Goal: Information Seeking & Learning: Learn about a topic

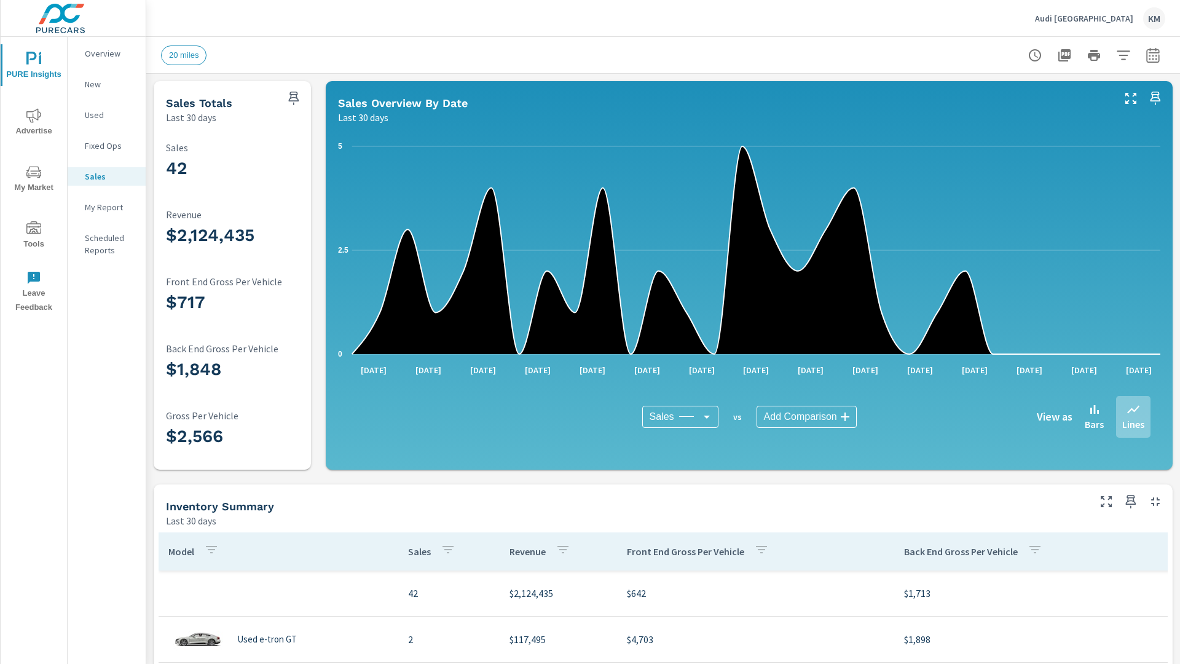
click at [106, 84] on p "New" at bounding box center [110, 84] width 51 height 12
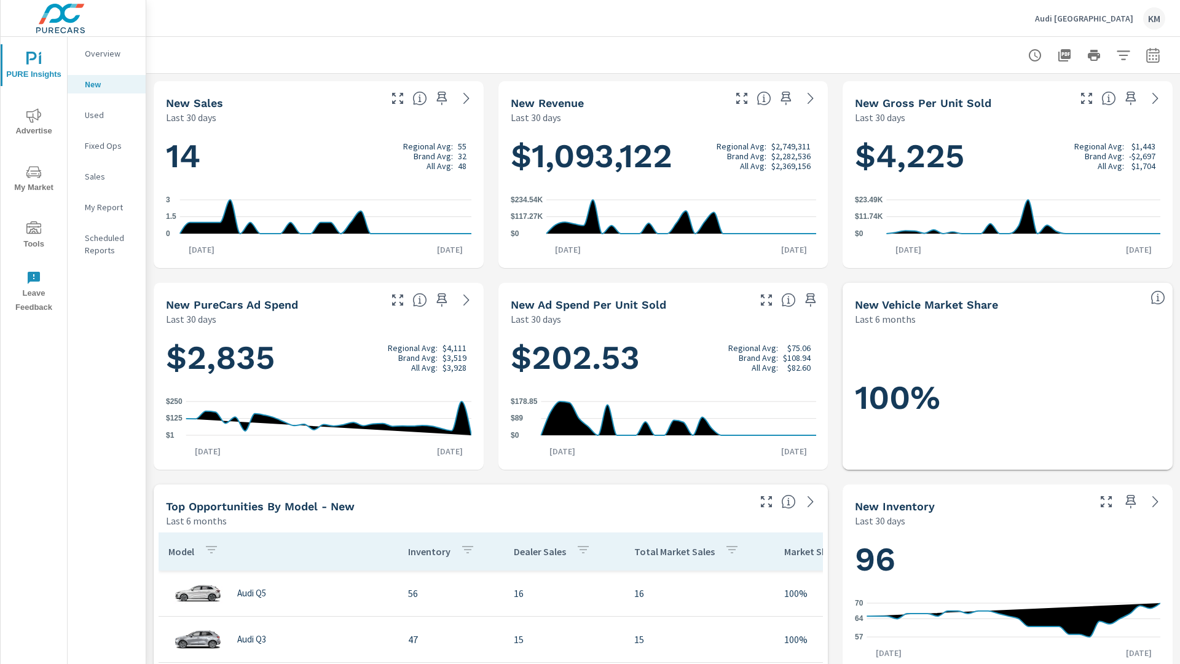
click at [106, 84] on p "New" at bounding box center [110, 84] width 51 height 12
click at [106, 115] on p "Used" at bounding box center [110, 115] width 51 height 12
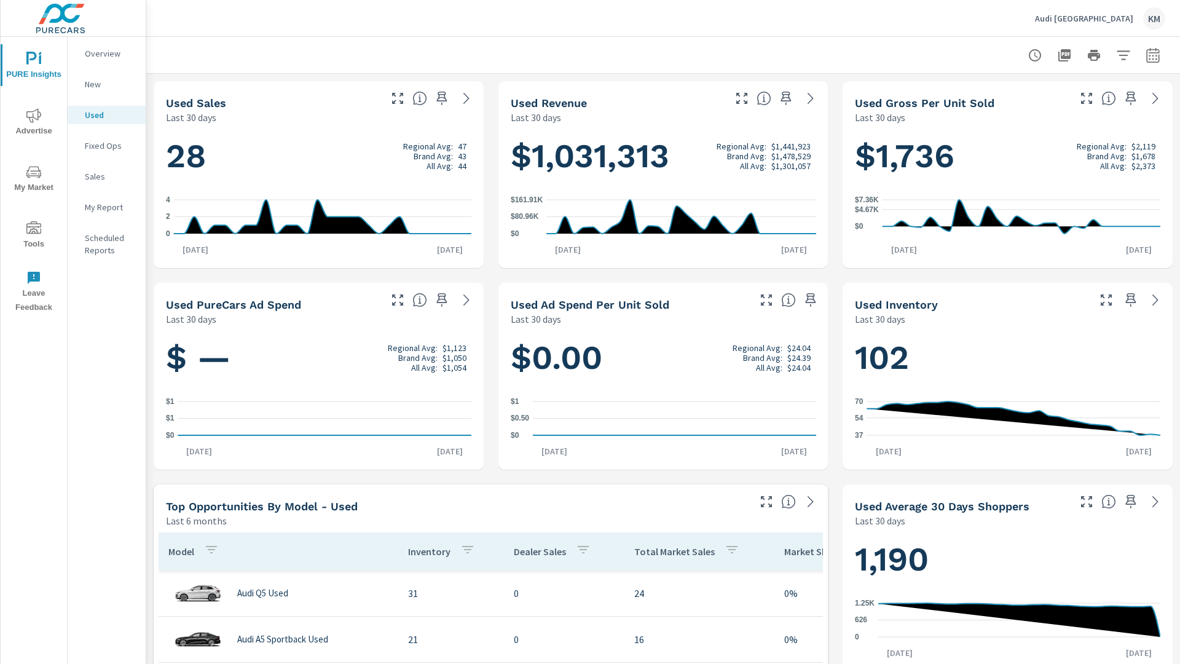
click at [106, 84] on p "New" at bounding box center [110, 84] width 51 height 12
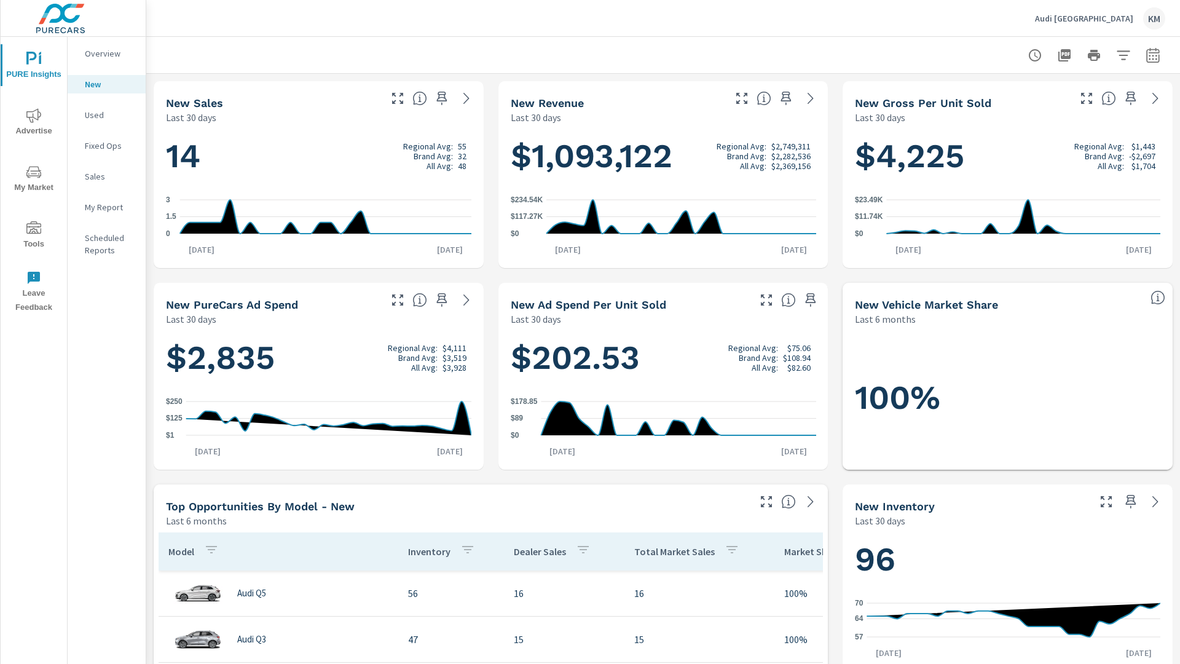
click at [106, 84] on p "New" at bounding box center [110, 84] width 51 height 12
click at [106, 115] on p "Used" at bounding box center [110, 115] width 51 height 12
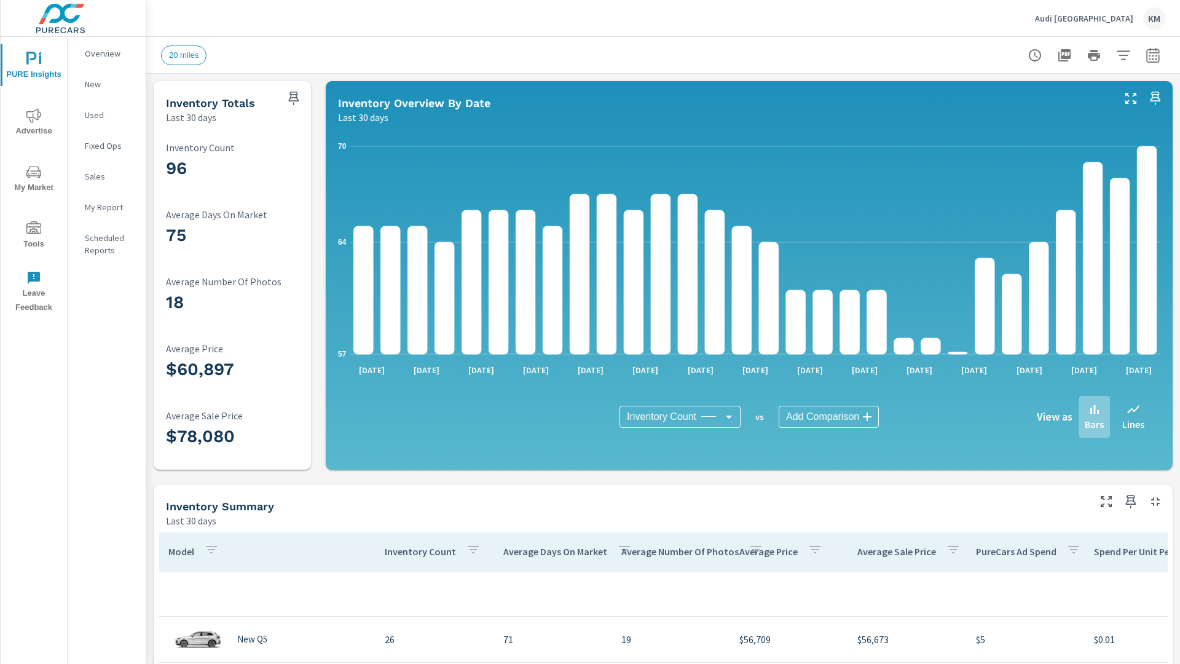
click at [106, 84] on p "New" at bounding box center [110, 84] width 51 height 12
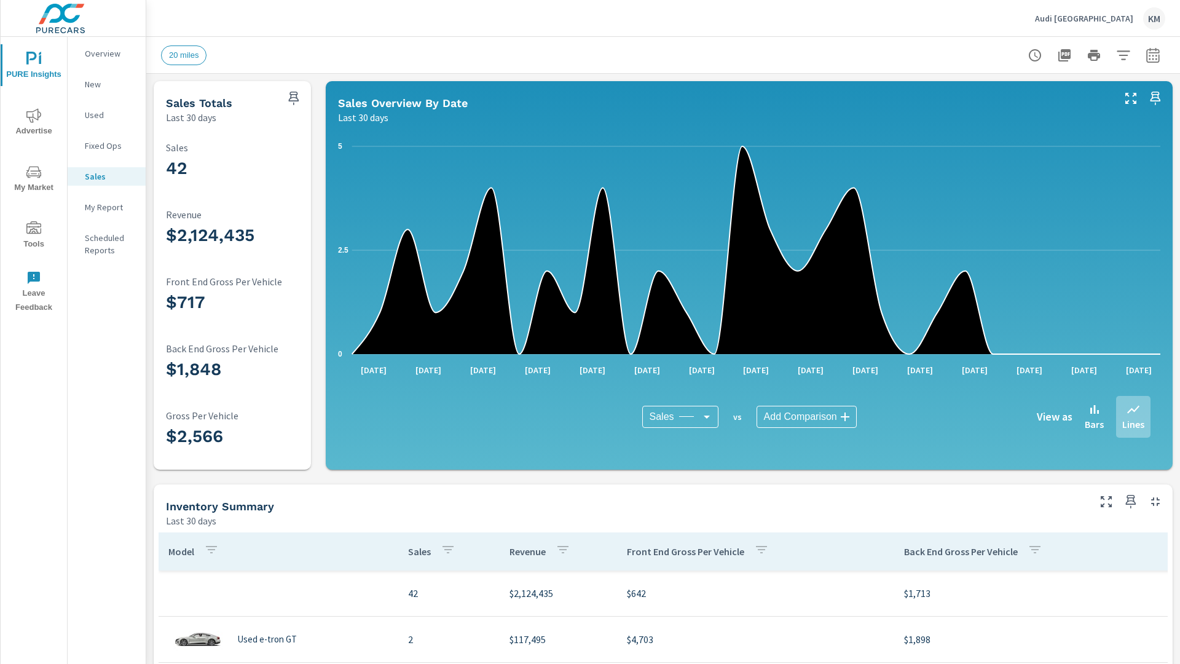
click at [106, 84] on p "New" at bounding box center [110, 84] width 51 height 12
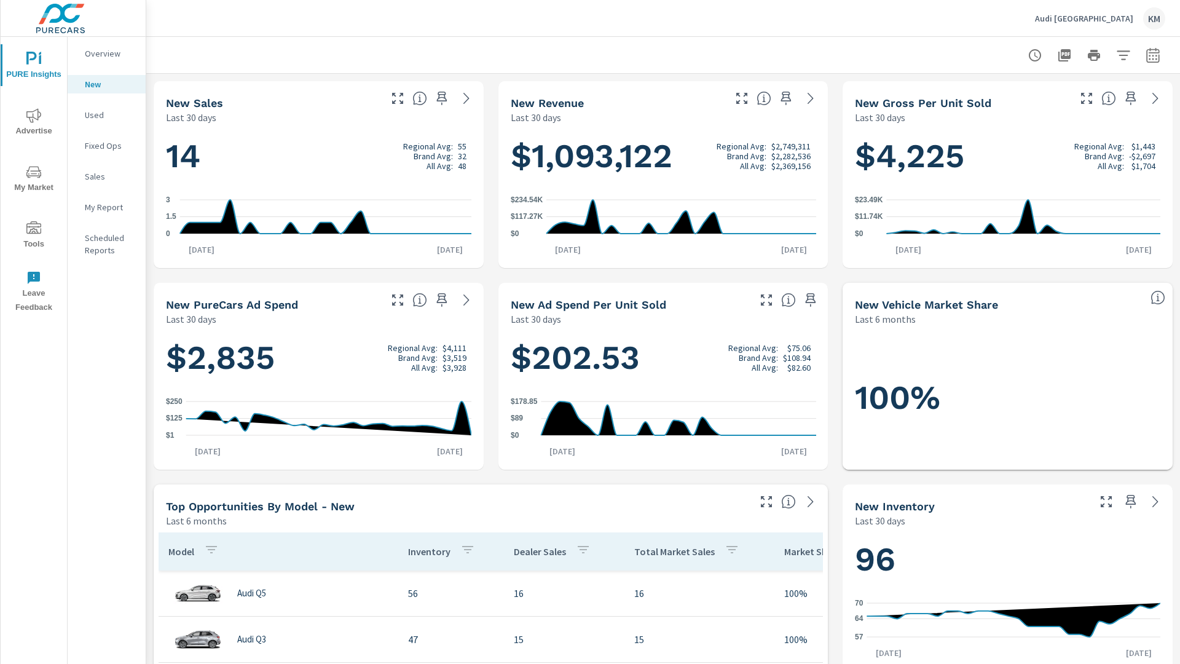
click at [106, 84] on p "New" at bounding box center [110, 84] width 51 height 12
click at [106, 115] on p "Used" at bounding box center [110, 115] width 51 height 12
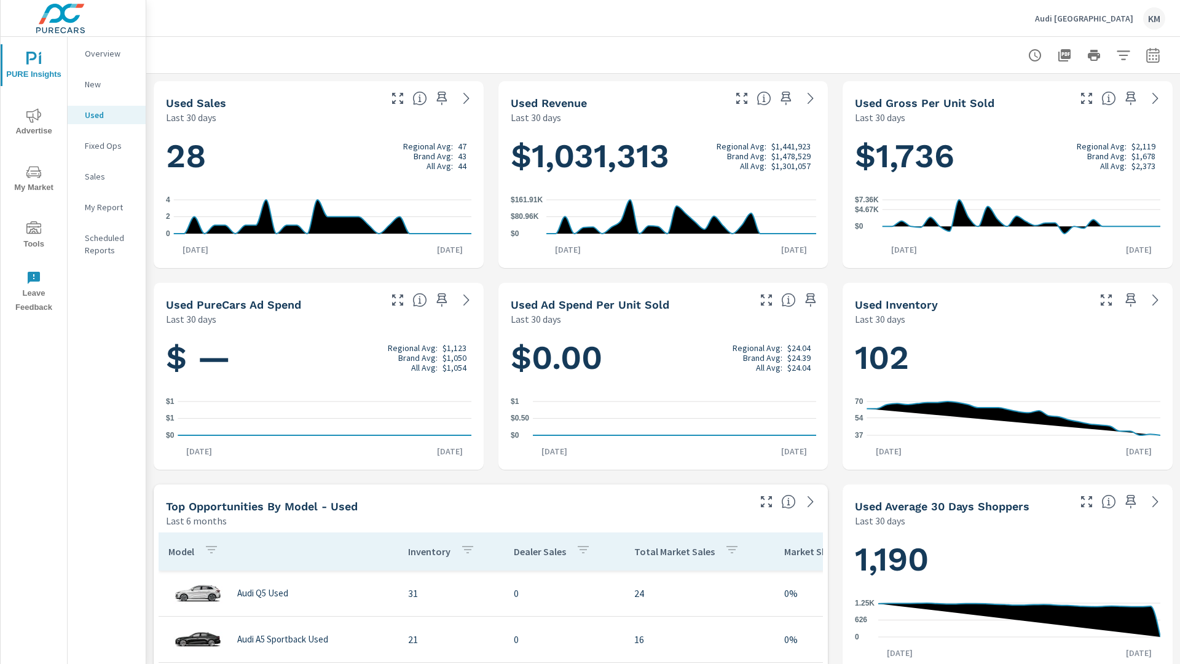
click at [106, 84] on p "New" at bounding box center [110, 84] width 51 height 12
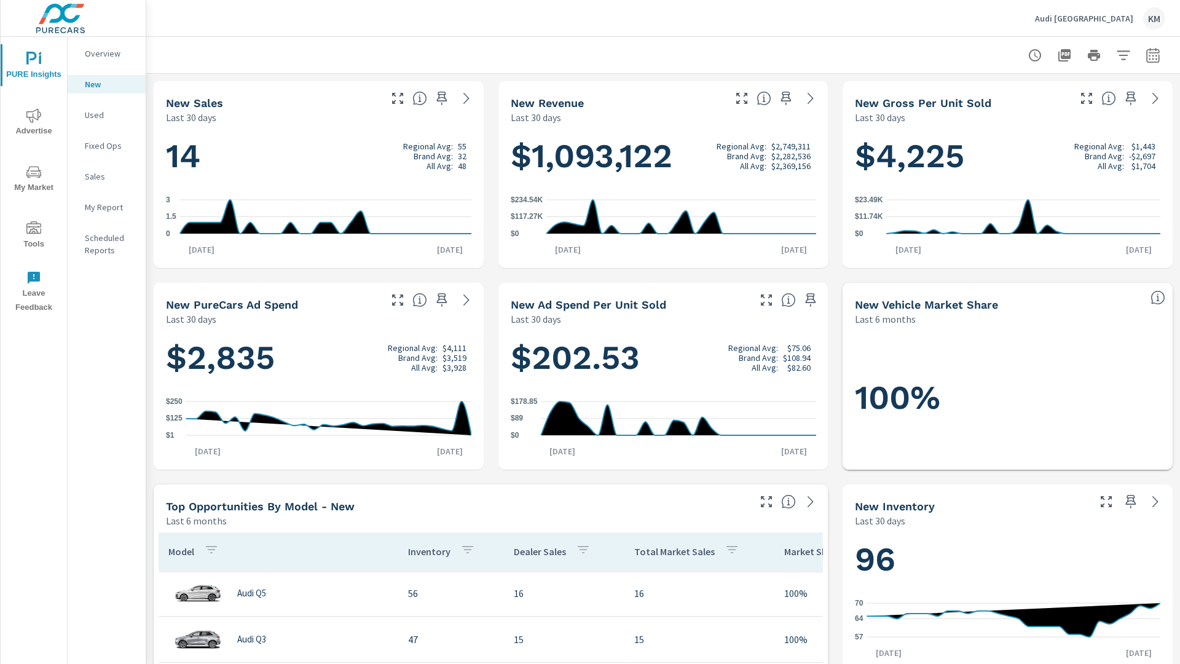
click at [106, 84] on p "New" at bounding box center [110, 84] width 51 height 12
click at [106, 115] on p "Used" at bounding box center [110, 115] width 51 height 12
